Goal: Task Accomplishment & Management: Complete application form

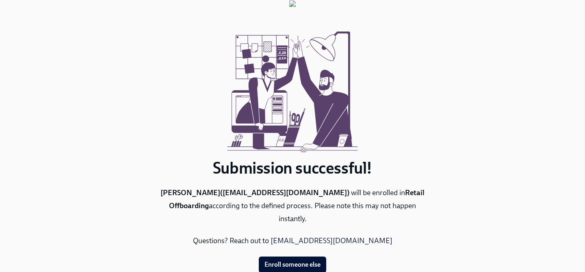
scroll to position [22, 0]
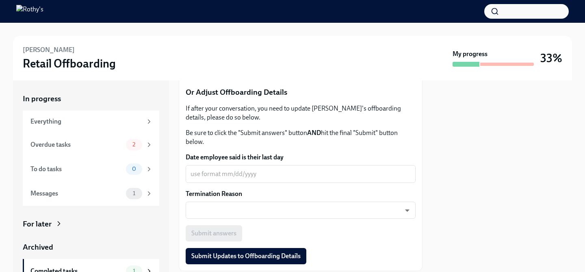
scroll to position [323, 0]
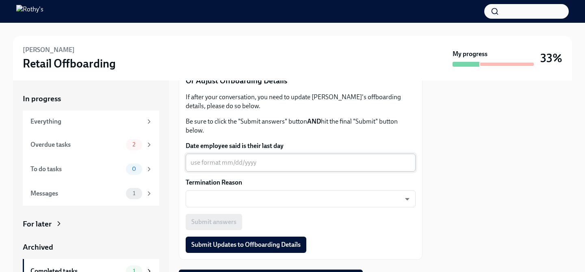
click at [261, 167] on textarea "Date employee said is their last day" at bounding box center [301, 163] width 220 height 10
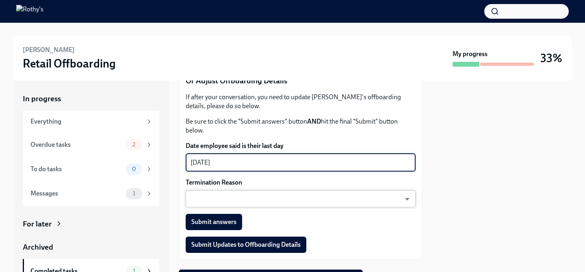
type textarea "[DATE]"
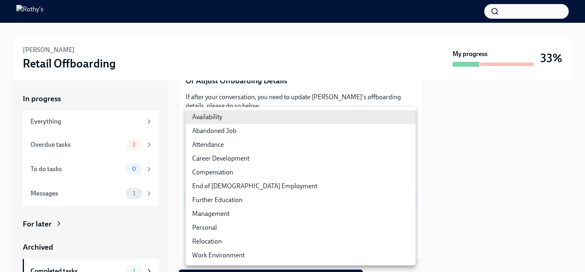
click at [220, 204] on body "[PERSON_NAME] Retail Offboarding My progress 33% In progress Everything Overdue…" at bounding box center [292, 136] width 585 height 272
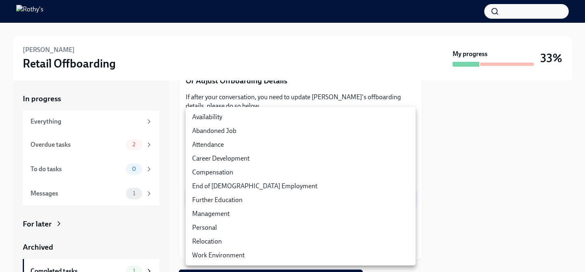
click at [216, 228] on li "Personal" at bounding box center [301, 228] width 230 height 14
type input "-YaAVYeQu"
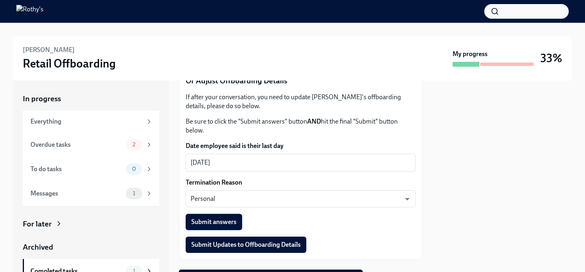
click at [235, 226] on span "Submit answers" at bounding box center [213, 222] width 45 height 8
click at [118, 146] on div "Overdue tasks" at bounding box center [76, 144] width 92 height 9
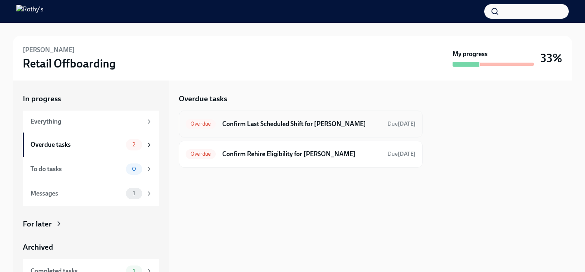
click at [252, 132] on div "Overdue Confirm Last Scheduled Shift for [PERSON_NAME] Due [DATE]" at bounding box center [301, 124] width 244 height 27
click at [254, 130] on div "Overdue Confirm Last Scheduled Shift for [PERSON_NAME] Due [DATE]" at bounding box center [301, 123] width 230 height 13
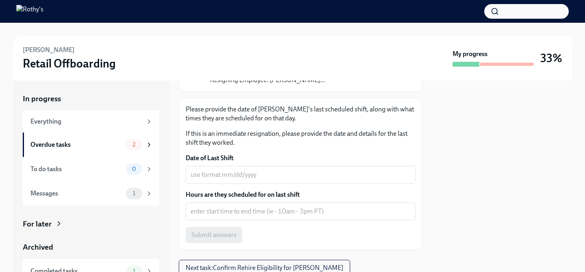
scroll to position [109, 0]
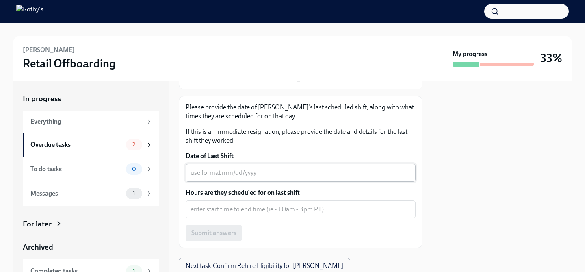
click at [252, 181] on div "x ​" at bounding box center [301, 173] width 230 height 18
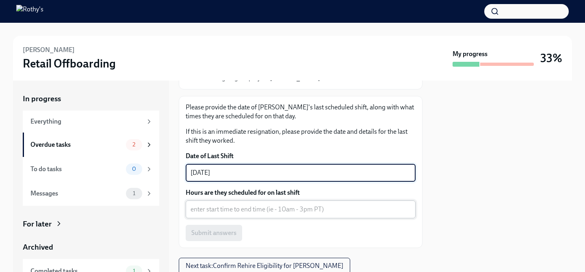
type textarea "[DATE]"
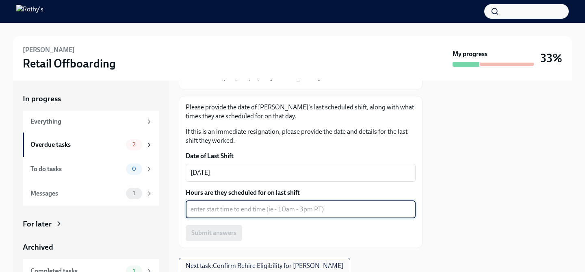
click at [264, 211] on textarea "Hours are they scheduled for on last shift" at bounding box center [301, 209] width 220 height 10
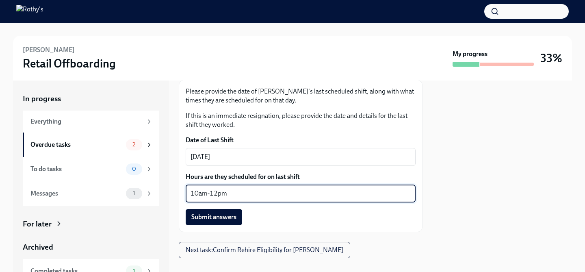
scroll to position [137, 0]
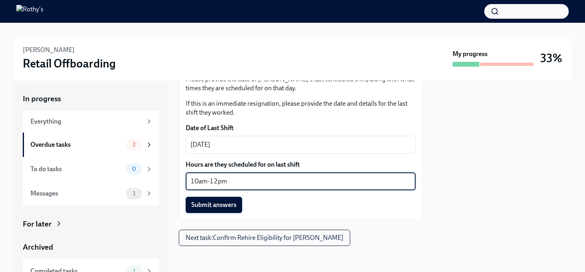
type textarea "10am-12pm"
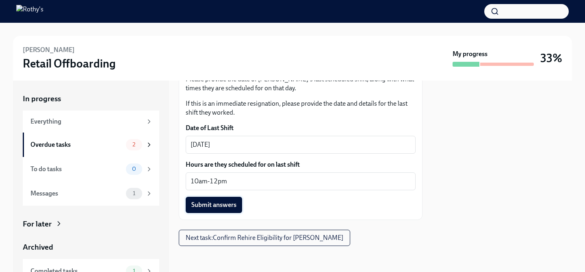
click at [233, 208] on span "Submit answers" at bounding box center [213, 205] width 45 height 8
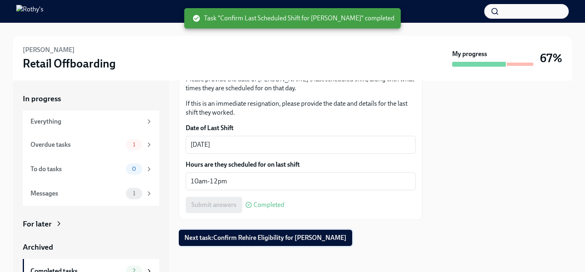
click at [253, 233] on button "Next task : Confirm Rehire Eligibility for [PERSON_NAME]" at bounding box center [266, 238] width 174 height 16
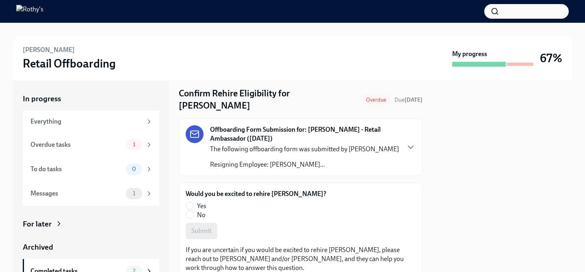
scroll to position [23, 0]
click at [190, 214] on input "No" at bounding box center [189, 213] width 7 height 7
radio input "true"
click at [201, 232] on span "Submit" at bounding box center [201, 230] width 20 height 8
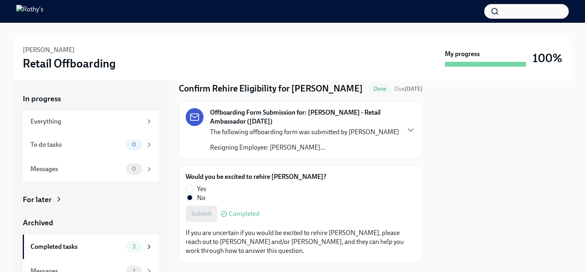
scroll to position [43, 0]
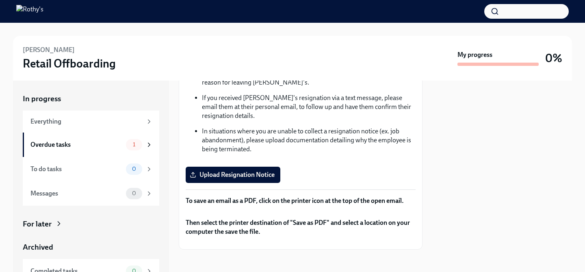
scroll to position [135, 0]
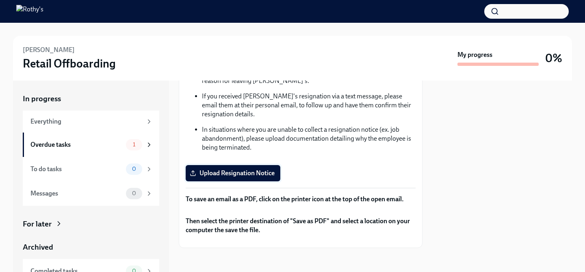
click at [232, 181] on label "Upload Resignation Notice" at bounding box center [233, 173] width 95 height 16
click at [0, 0] on input "Upload Resignation Notice" at bounding box center [0, 0] width 0 height 0
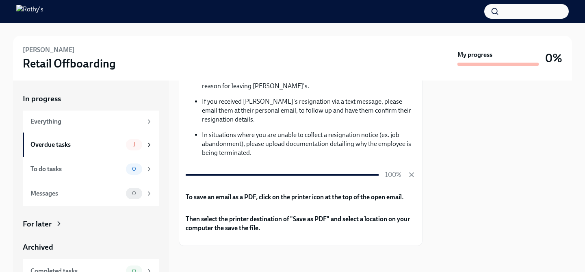
scroll to position [304, 0]
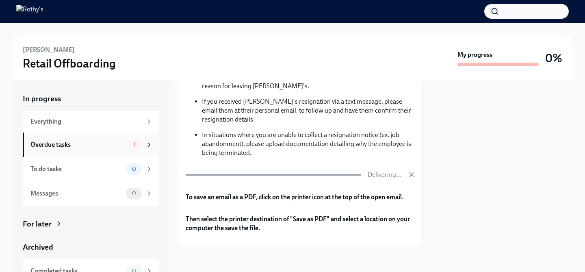
click at [133, 148] on div "1" at bounding box center [134, 144] width 16 height 11
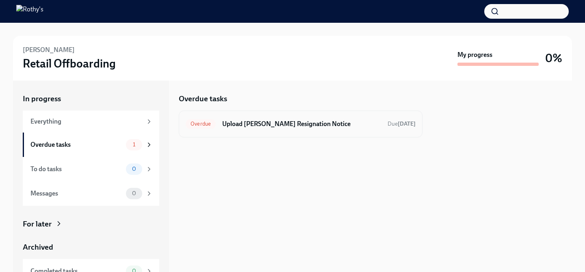
click at [266, 126] on h6 "Upload Katie Klinedinst's Resignation Notice" at bounding box center [301, 124] width 159 height 9
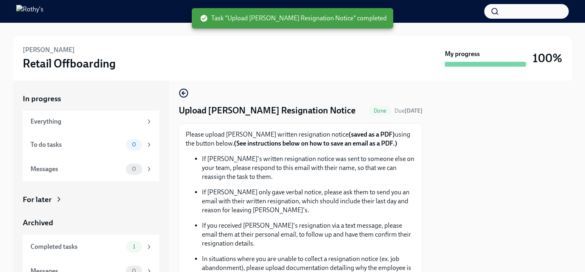
scroll to position [6, 0]
click at [186, 96] on circle "button" at bounding box center [184, 93] width 8 height 8
